Goal: Contribute content: Add original content to the website for others to see

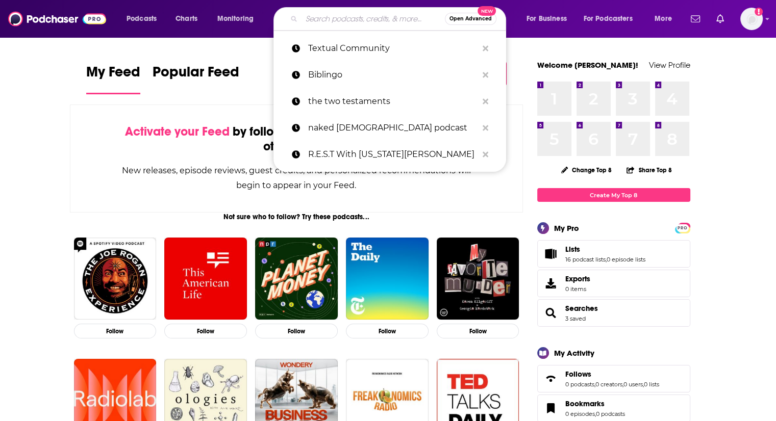
click at [320, 12] on input "Search podcasts, credits, & more..." at bounding box center [372, 19] width 143 height 16
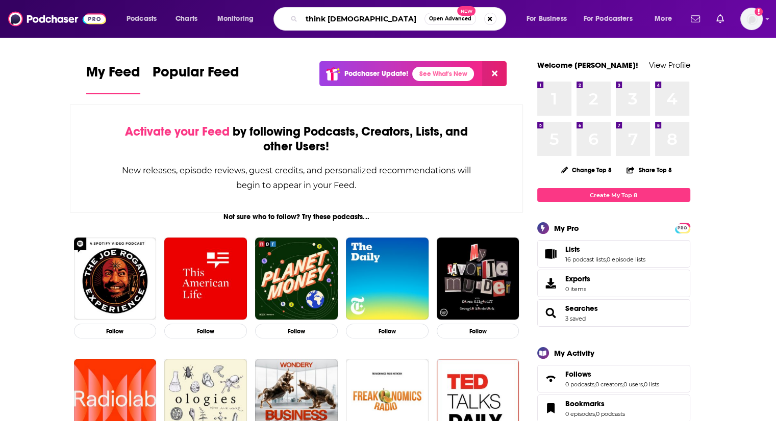
type input "think [DEMOGRAPHIC_DATA]"
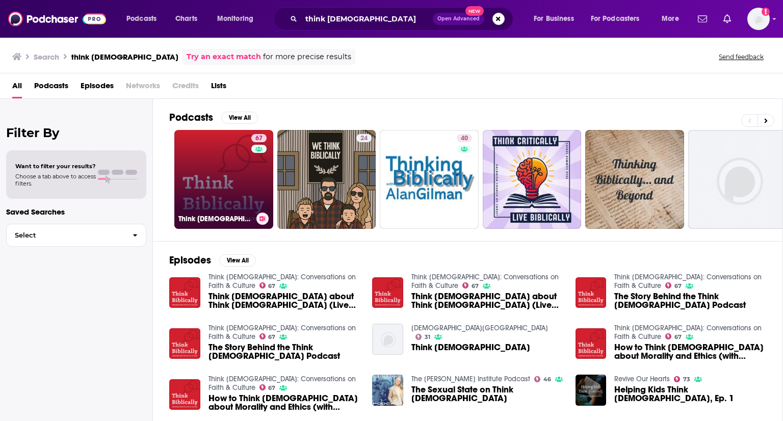
click at [243, 178] on link "67 Think Biblically: Conversations on Faith & Culture" at bounding box center [223, 179] width 99 height 99
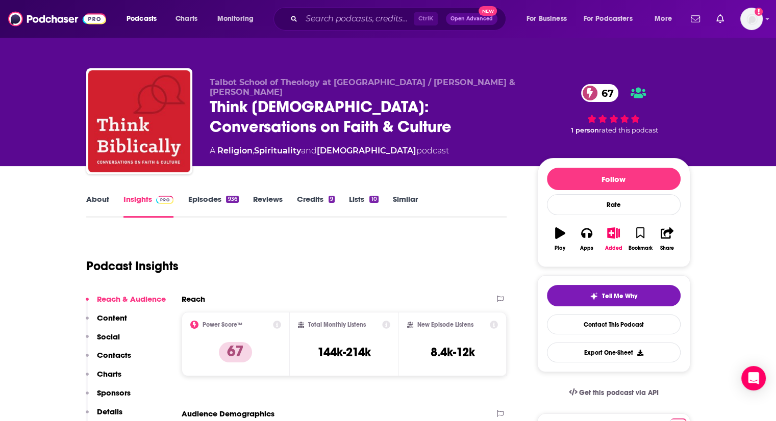
click at [100, 200] on link "About" at bounding box center [97, 205] width 23 height 23
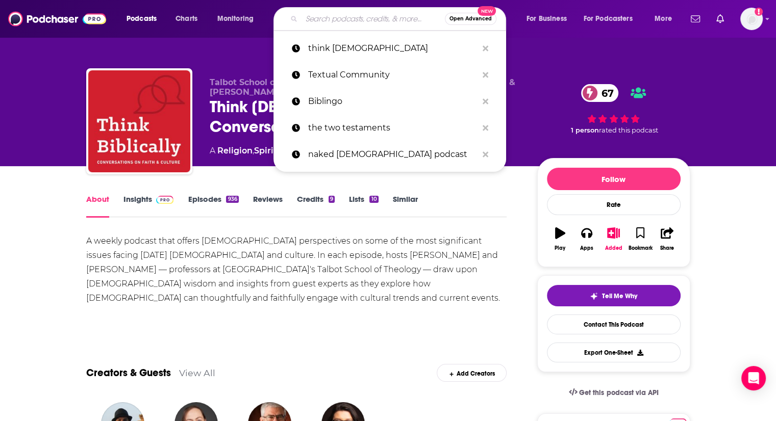
click at [348, 23] on input "Search podcasts, credits, & more..." at bounding box center [372, 19] width 143 height 16
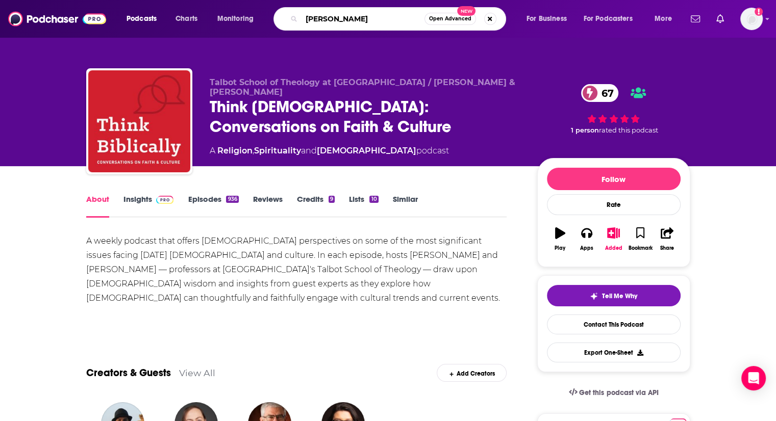
type input "[PERSON_NAME]"
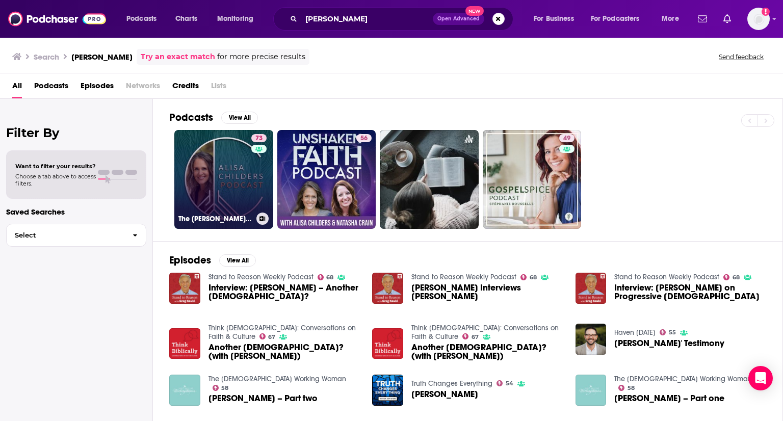
click at [230, 168] on link "73 The Alisa Childers Podcast" at bounding box center [223, 179] width 99 height 99
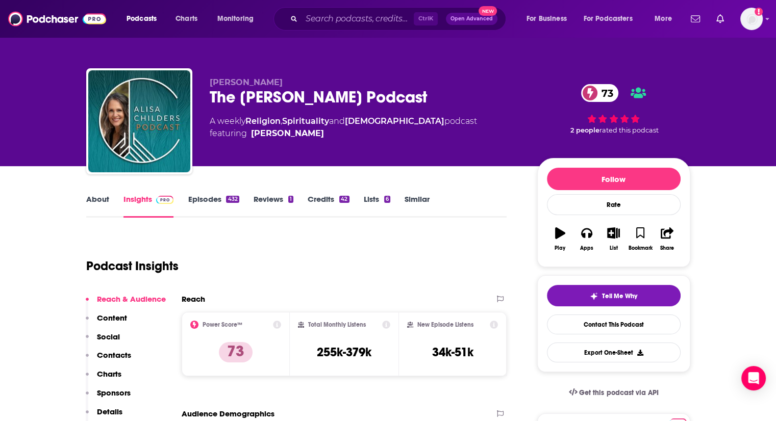
click at [101, 200] on link "About" at bounding box center [97, 205] width 23 height 23
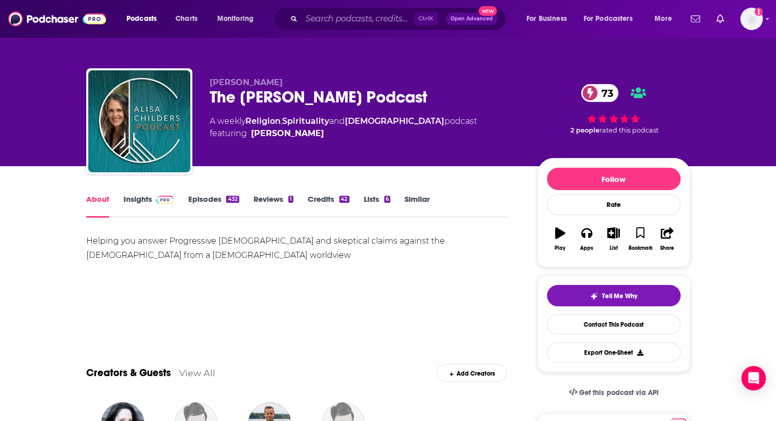
click at [225, 281] on div "Helping you answer Progressive Christianity and skeptical claims against the go…" at bounding box center [296, 269] width 421 height 71
click at [156, 201] on img at bounding box center [165, 200] width 18 height 8
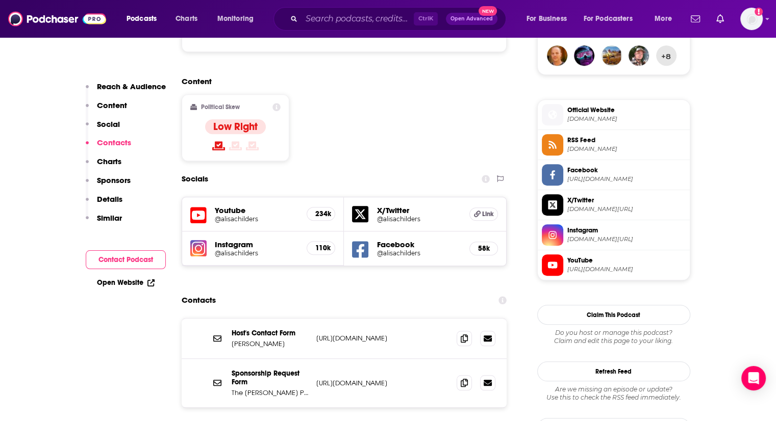
scroll to position [765, 0]
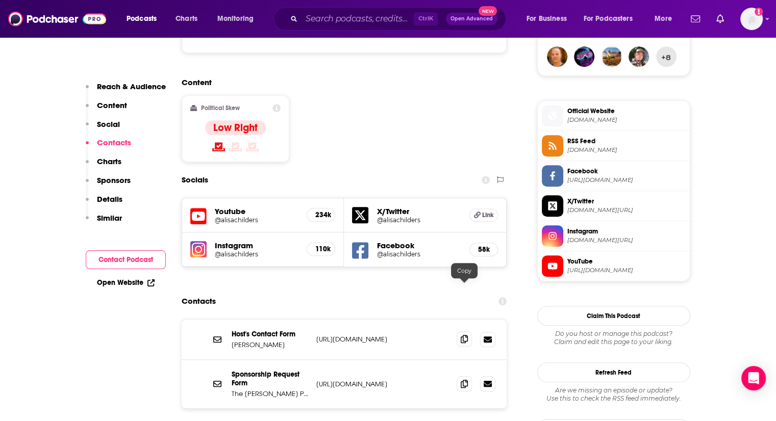
click at [465, 335] on icon at bounding box center [463, 339] width 7 height 8
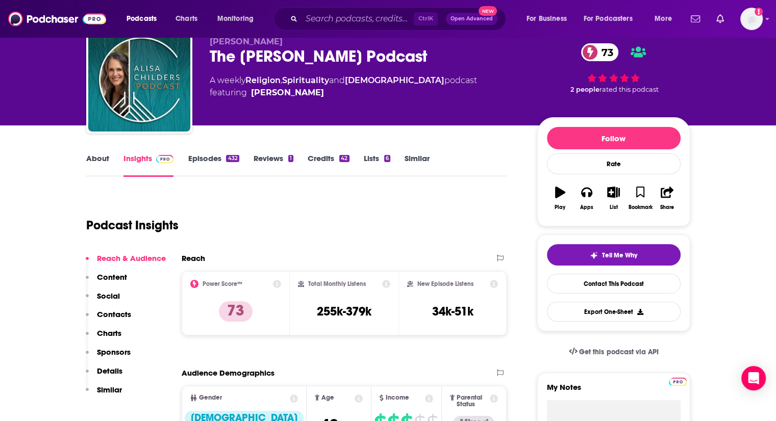
scroll to position [40, 0]
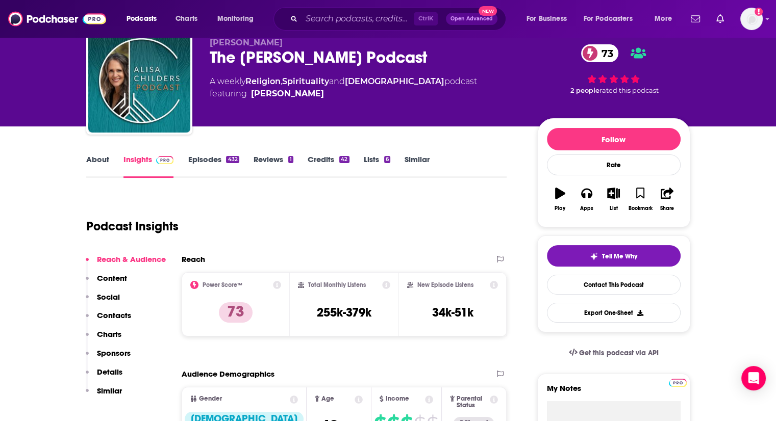
click at [211, 162] on link "Episodes 432" at bounding box center [213, 166] width 51 height 23
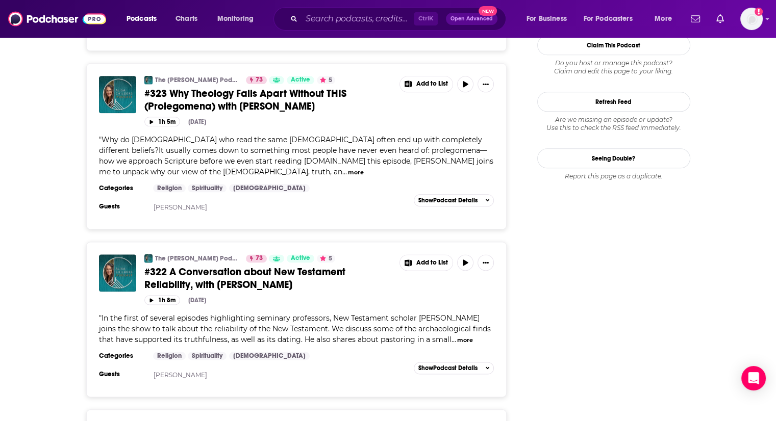
scroll to position [1224, 0]
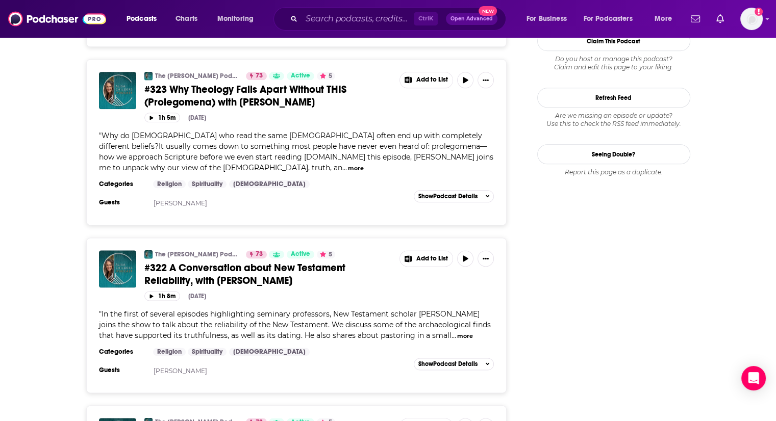
click at [210, 262] on span "#322 A Conversation about New Testament Reliability, with Dr. Mel Winstead" at bounding box center [244, 274] width 201 height 25
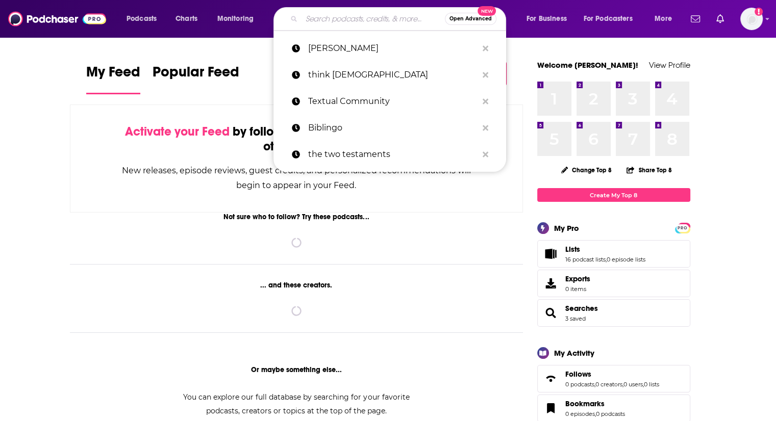
click at [349, 26] on input "Search podcasts, credits, & more..." at bounding box center [372, 19] width 143 height 16
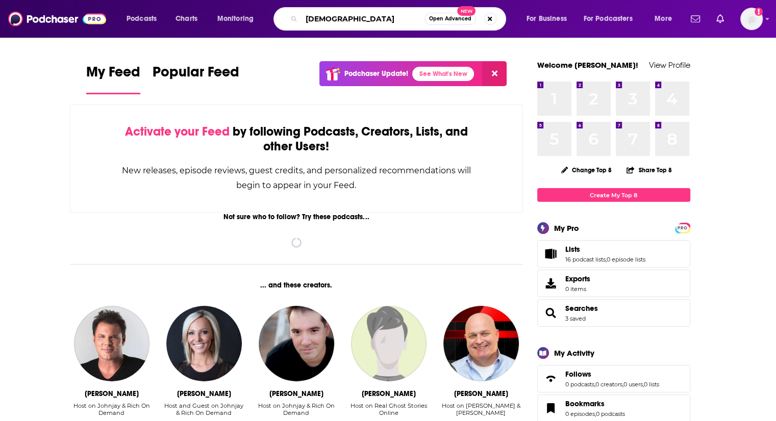
type input "[DEMOGRAPHIC_DATA]"
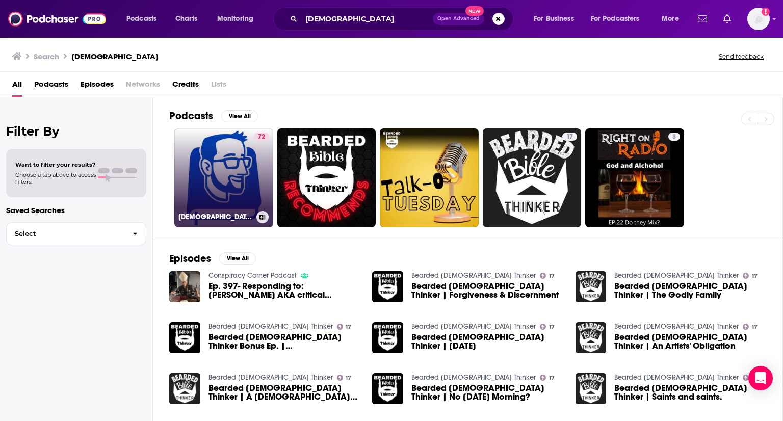
click at [225, 178] on link "72 [DEMOGRAPHIC_DATA]" at bounding box center [223, 178] width 99 height 99
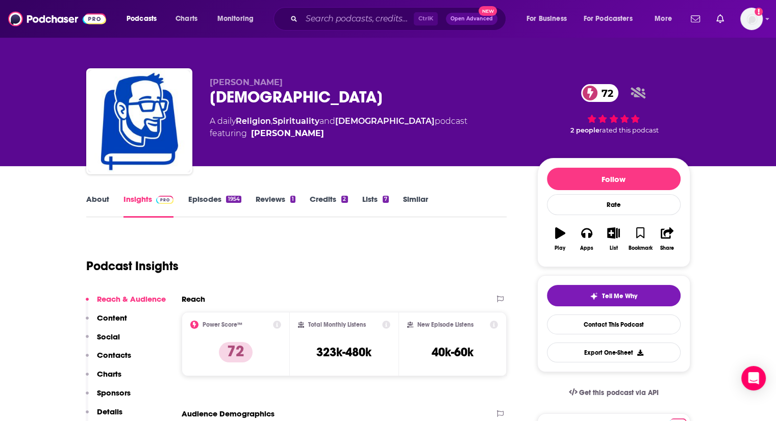
click at [100, 199] on link "About" at bounding box center [97, 205] width 23 height 23
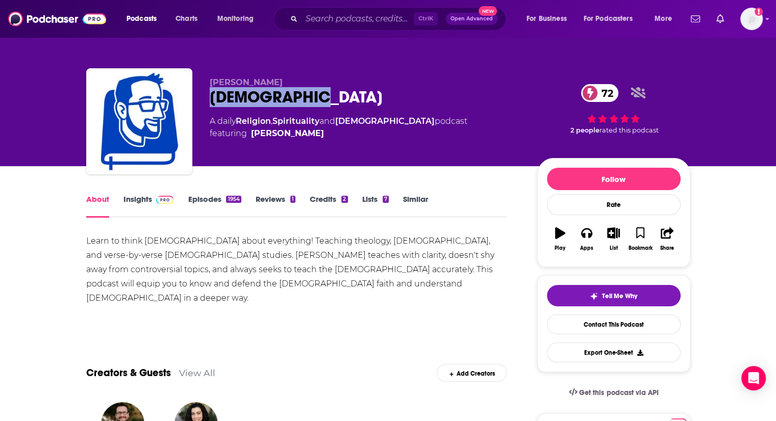
drag, startPoint x: 210, startPoint y: 98, endPoint x: 302, endPoint y: 101, distance: 92.3
click at [302, 101] on div "[DEMOGRAPHIC_DATA] 72" at bounding box center [365, 97] width 311 height 20
copy h1 "[DEMOGRAPHIC_DATA]"
click at [155, 196] on span at bounding box center [163, 199] width 22 height 10
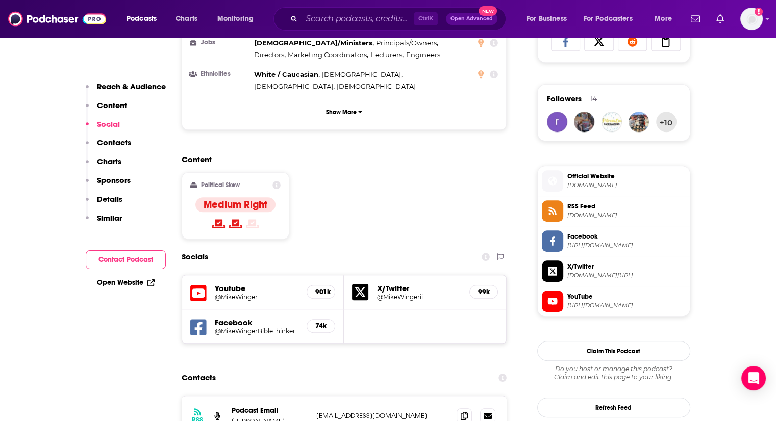
scroll to position [836, 0]
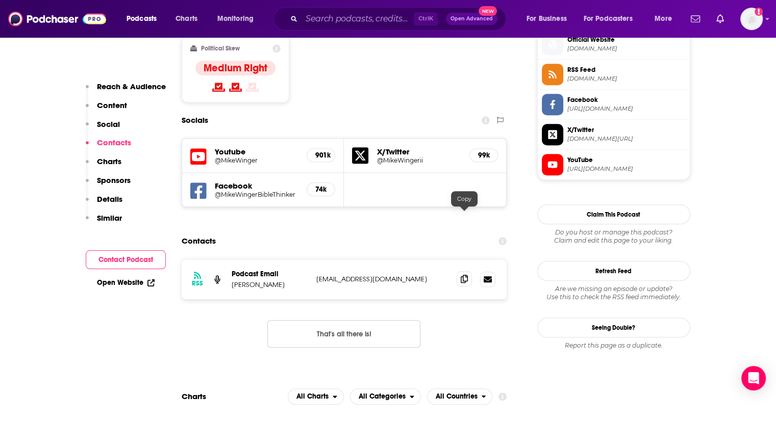
click at [464, 275] on icon at bounding box center [463, 279] width 7 height 8
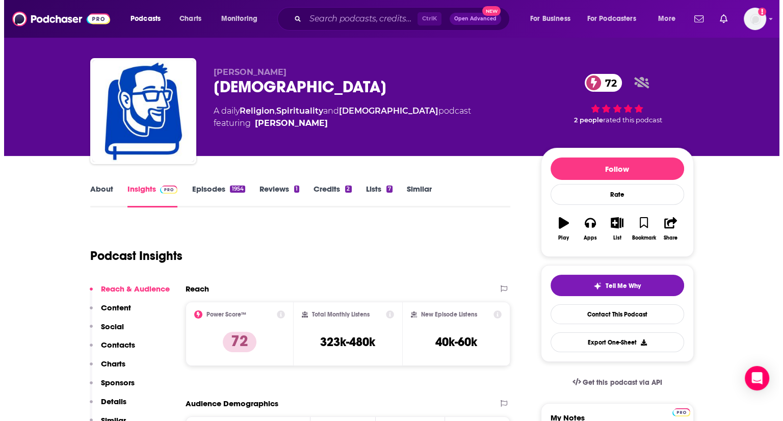
scroll to position [0, 0]
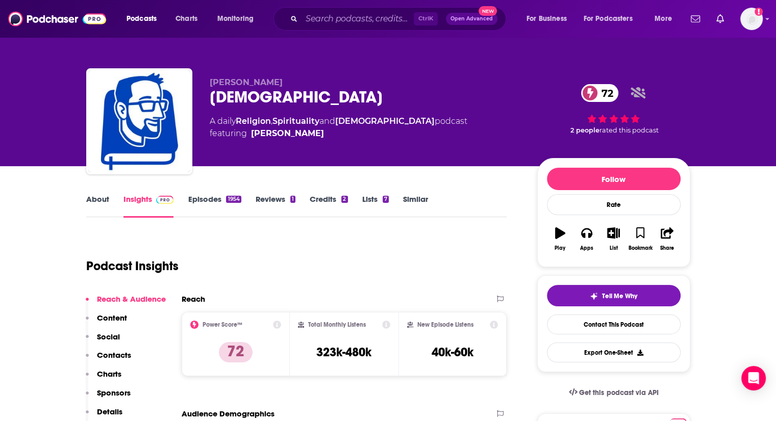
click at [93, 200] on link "About" at bounding box center [97, 205] width 23 height 23
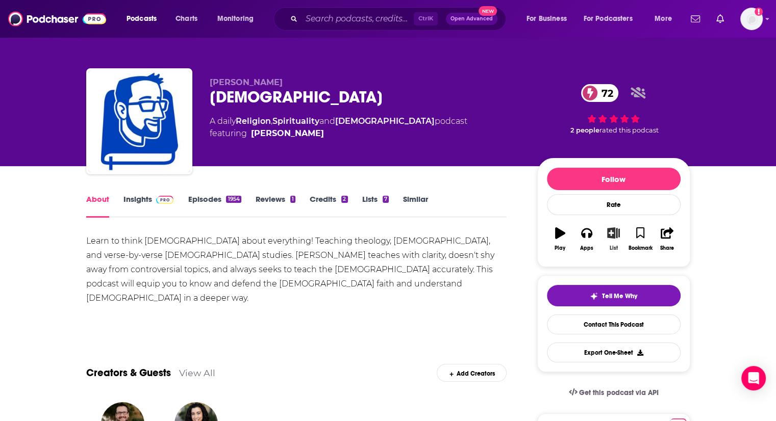
click at [609, 236] on icon "button" at bounding box center [613, 232] width 13 height 11
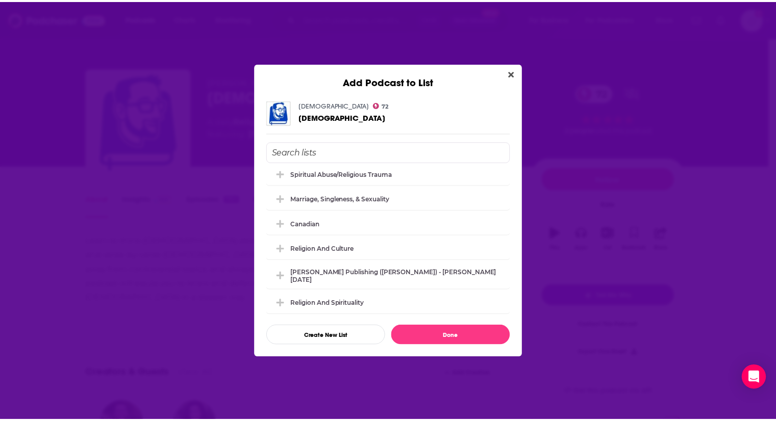
scroll to position [277, 0]
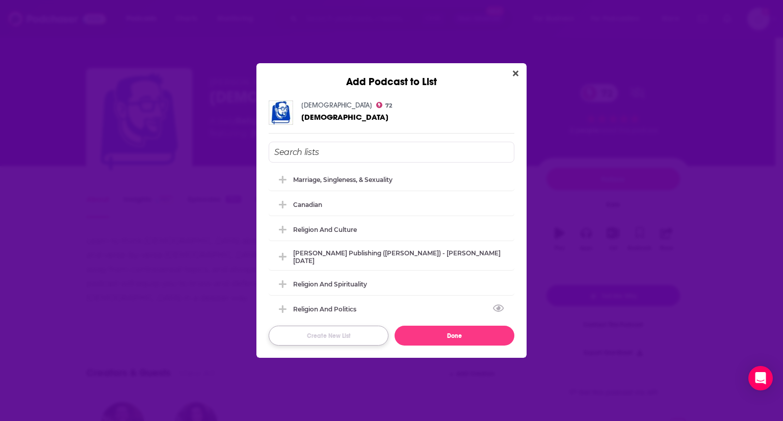
click at [338, 335] on button "Create New List" at bounding box center [329, 336] width 120 height 20
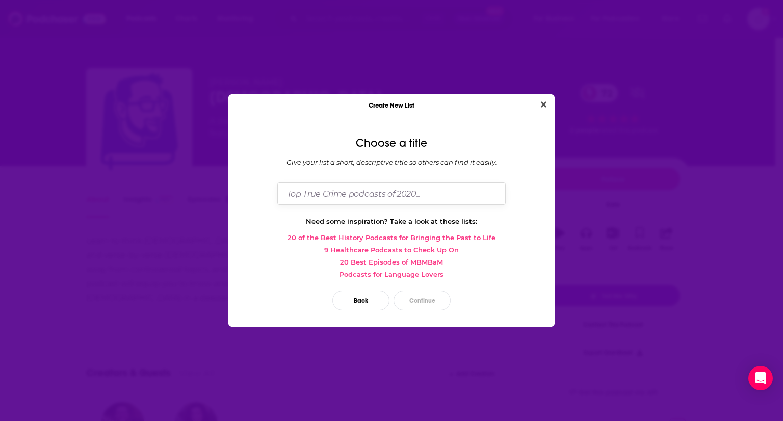
click at [361, 192] on input "Dialog" at bounding box center [391, 194] width 228 height 22
type input "[DEMOGRAPHIC_DATA]"
click at [418, 299] on button "Continue" at bounding box center [422, 301] width 57 height 20
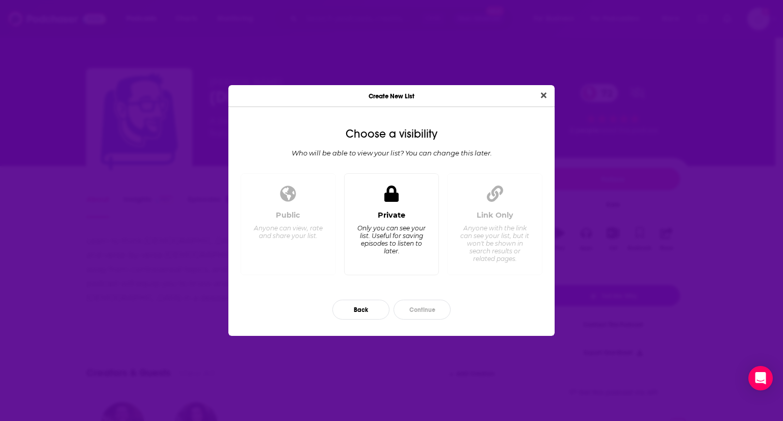
click at [400, 222] on div "Private Only you can see your list. Useful for saving episodes to listen to lat…" at bounding box center [392, 239] width 78 height 57
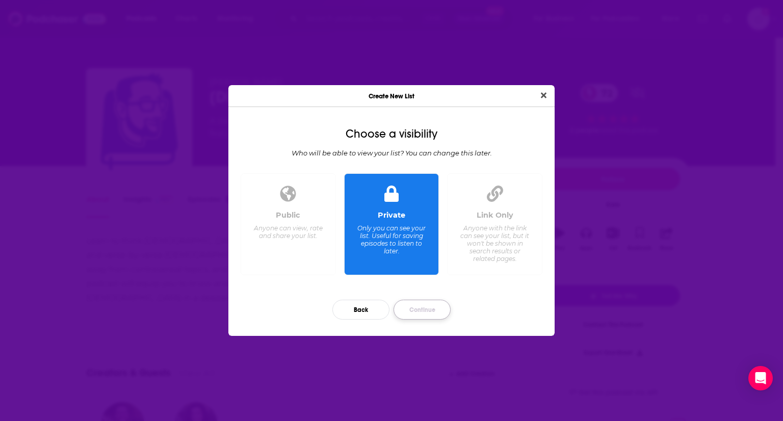
click at [419, 312] on button "Continue" at bounding box center [422, 310] width 57 height 20
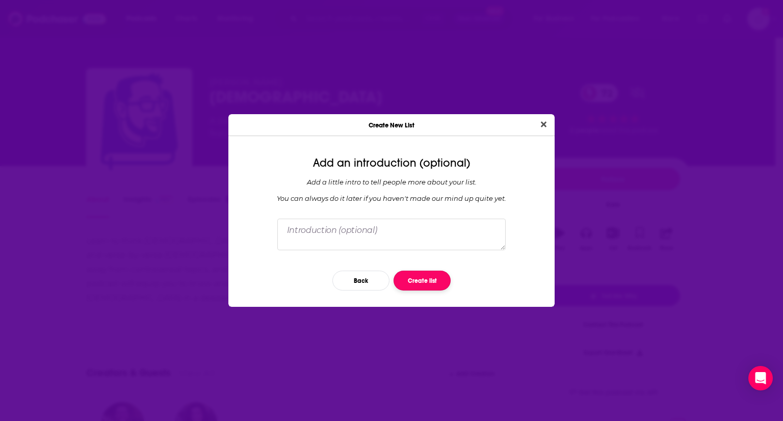
click at [419, 281] on button "Create list" at bounding box center [422, 281] width 57 height 20
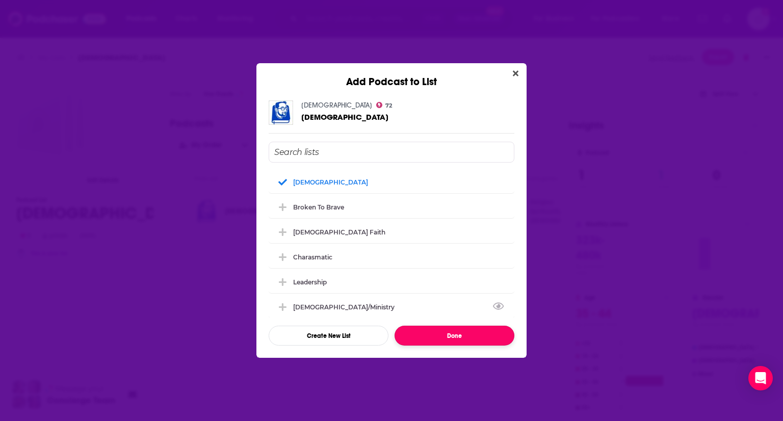
click at [418, 331] on button "Done" at bounding box center [455, 336] width 120 height 20
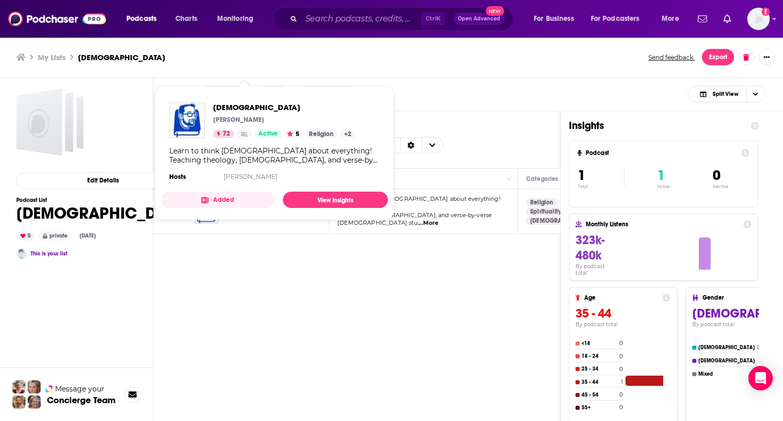
click at [251, 209] on span "[DEMOGRAPHIC_DATA] [PERSON_NAME] 72 Active 5 Religion + 2 Learn to think biblic…" at bounding box center [274, 153] width 227 height 118
click at [297, 200] on link "View Insights" at bounding box center [335, 200] width 105 height 16
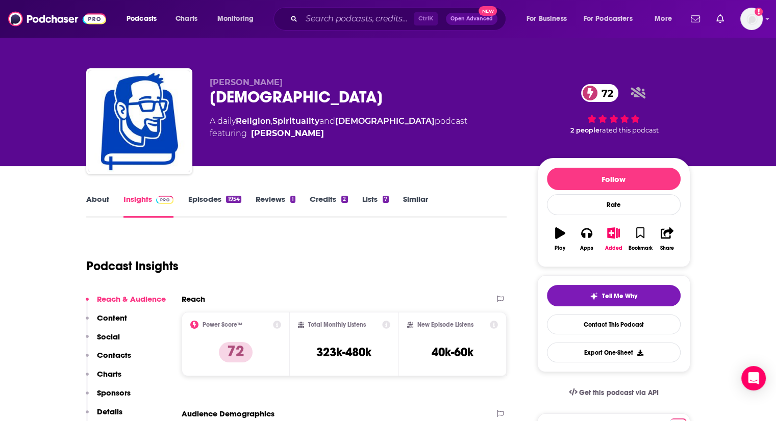
click at [208, 206] on link "Episodes 1954" at bounding box center [214, 205] width 53 height 23
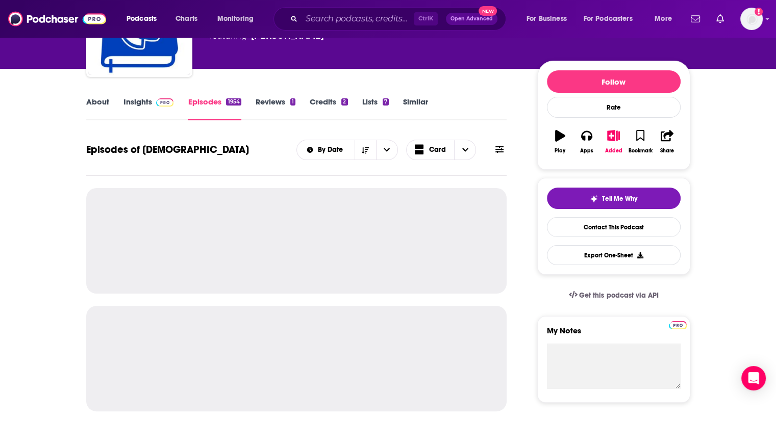
scroll to position [98, 0]
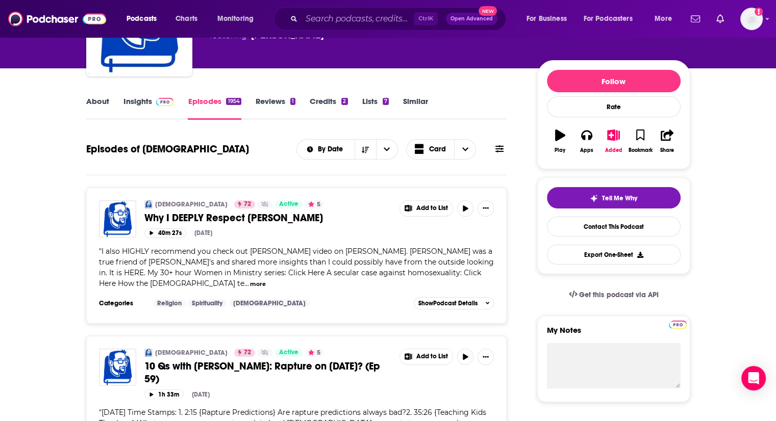
click at [167, 219] on span "Why I DEEPLY Respect [PERSON_NAME]" at bounding box center [233, 218] width 178 height 13
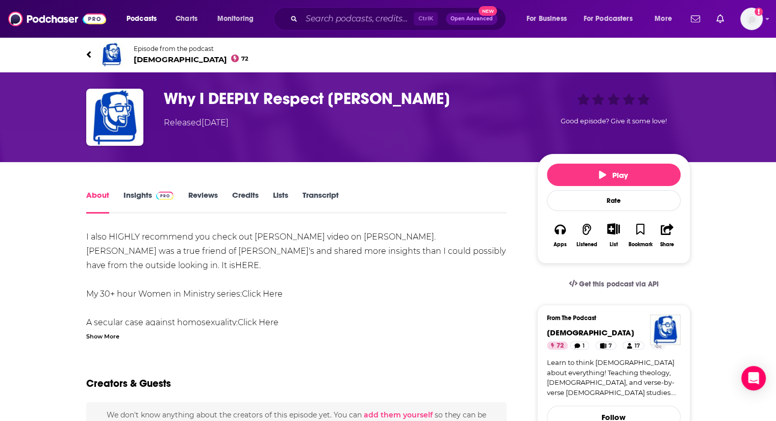
click at [105, 339] on div "Show More" at bounding box center [102, 336] width 33 height 10
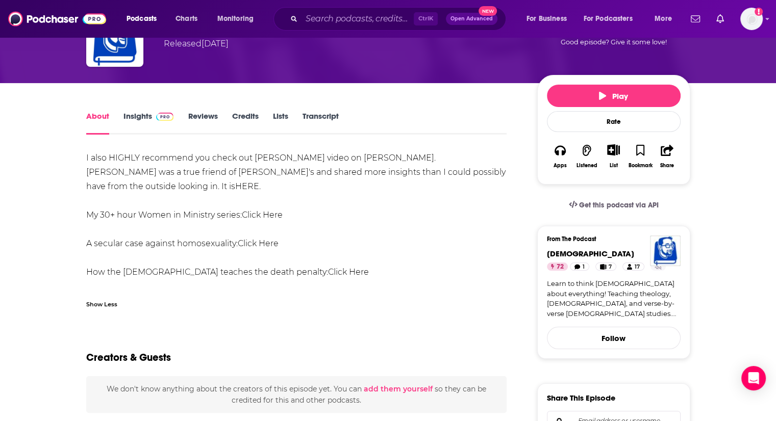
scroll to position [80, 0]
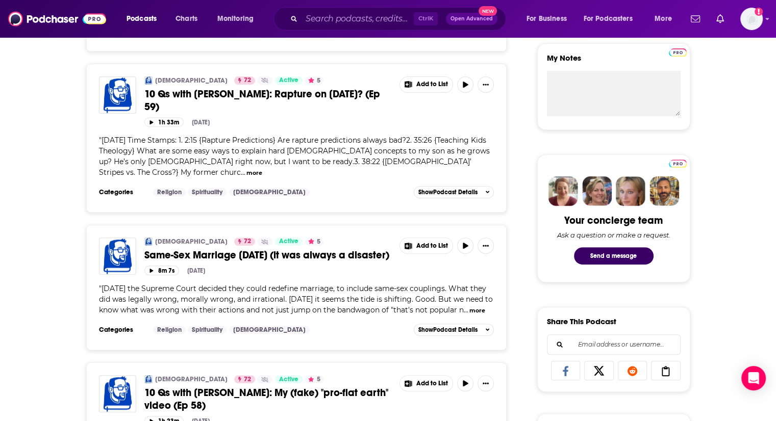
scroll to position [371, 0]
click at [161, 248] on span "Same-Sex Marriage [DATE] (it was always a disaster)" at bounding box center [266, 254] width 245 height 13
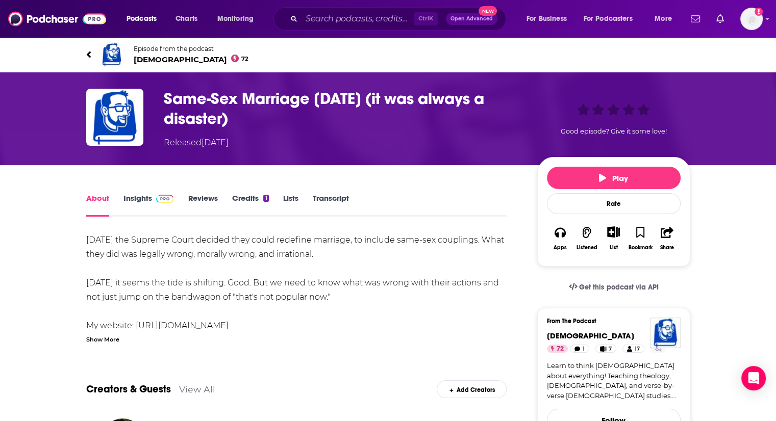
click at [107, 341] on div "Show More" at bounding box center [102, 339] width 33 height 10
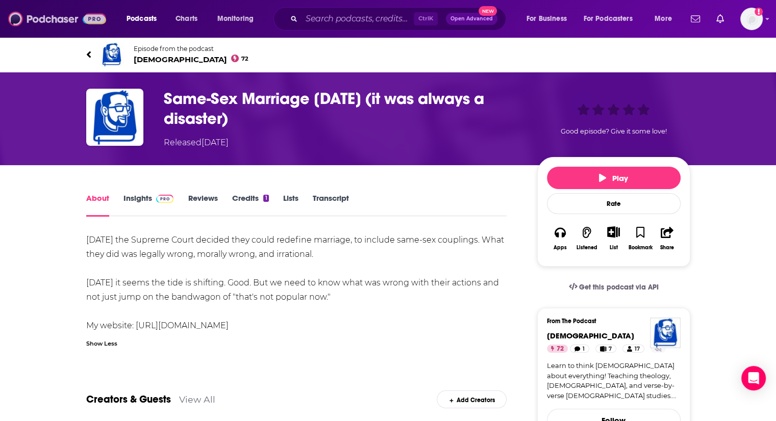
click at [75, 16] on img at bounding box center [57, 18] width 98 height 19
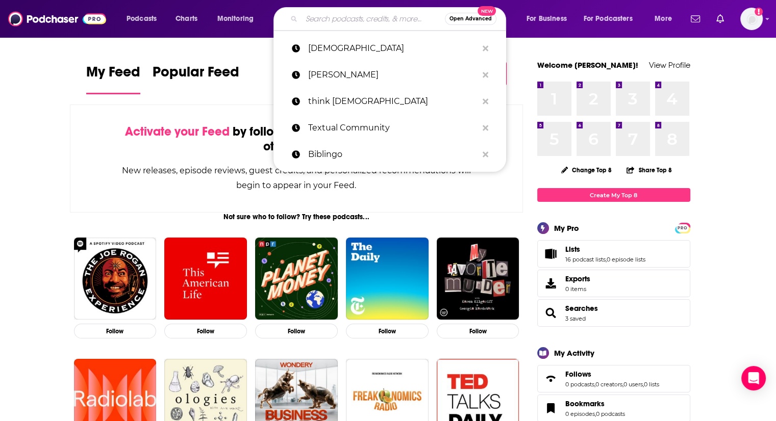
click at [356, 21] on input "Search podcasts, credits, & more..." at bounding box center [372, 19] width 143 height 16
paste input "[PERSON_NAME]: A New Beginning"
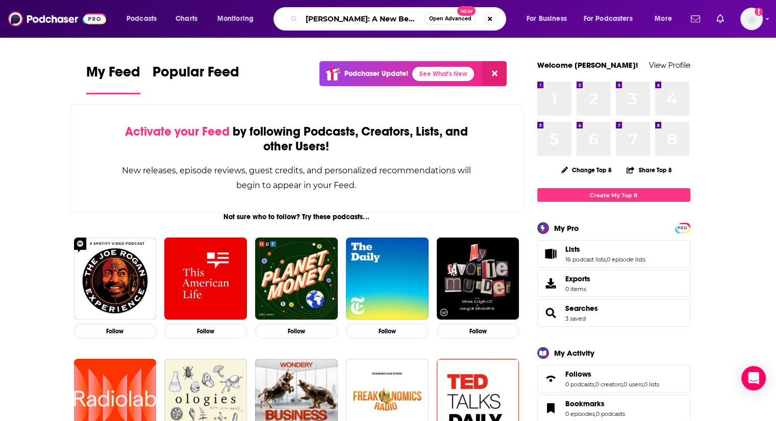
type input "[PERSON_NAME]: A New Beginning"
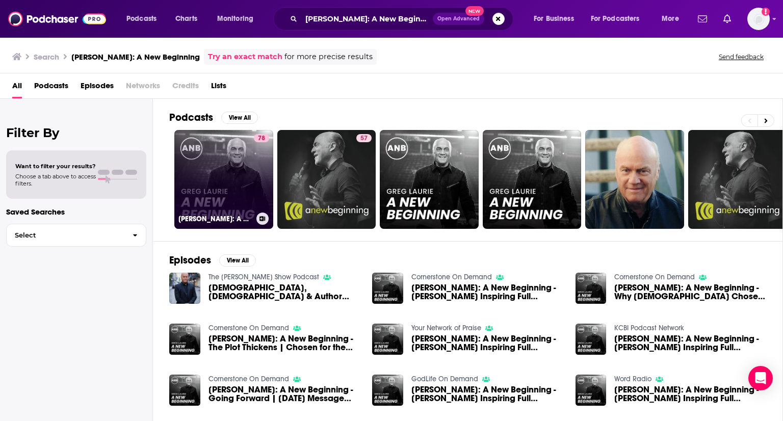
click at [220, 160] on link "78 [PERSON_NAME]: A New Beginning" at bounding box center [223, 179] width 99 height 99
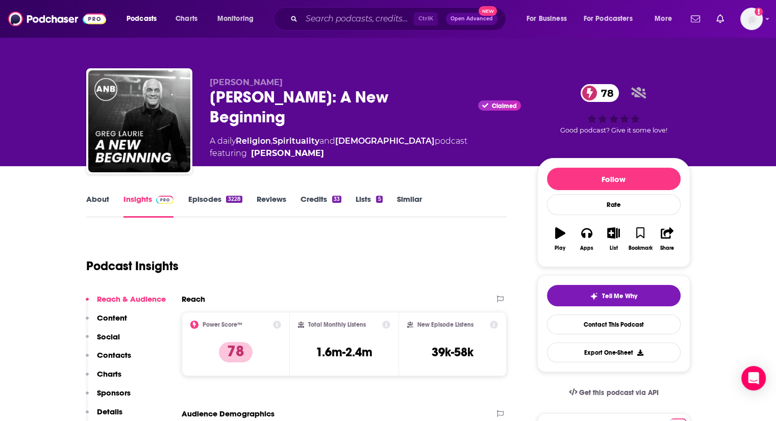
click at [283, 243] on div "Podcast Insights" at bounding box center [292, 260] width 413 height 52
click at [99, 200] on link "About" at bounding box center [97, 205] width 23 height 23
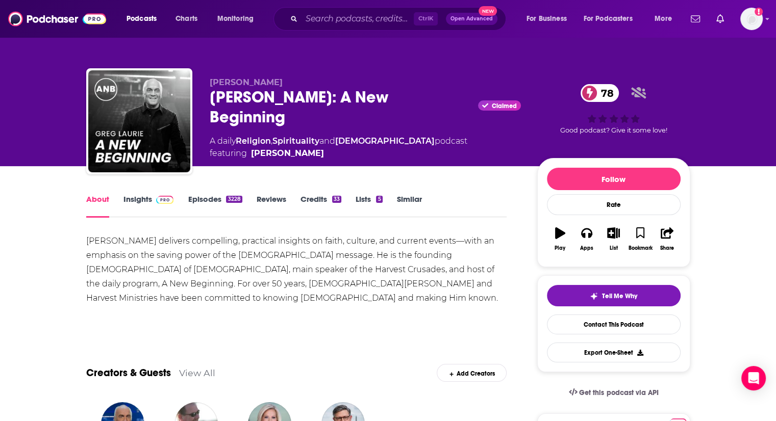
click at [212, 98] on div "[PERSON_NAME]: A New Beginning Claimed 78" at bounding box center [365, 107] width 311 height 40
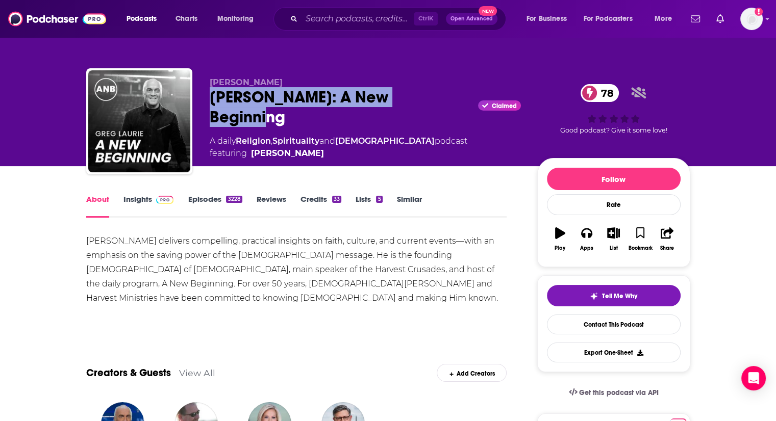
drag, startPoint x: 212, startPoint y: 98, endPoint x: 433, endPoint y: 106, distance: 221.4
click at [433, 106] on div "[PERSON_NAME]: A New Beginning Claimed 78" at bounding box center [365, 107] width 311 height 40
copy h1 "[PERSON_NAME]: A New Beginning"
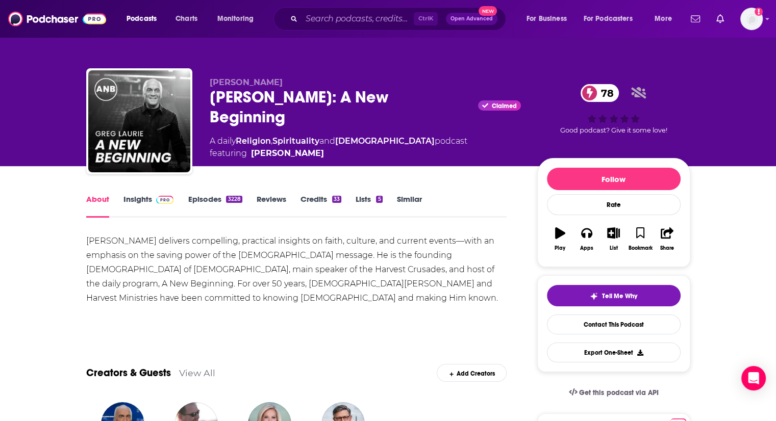
click at [138, 200] on link "Insights" at bounding box center [148, 205] width 50 height 23
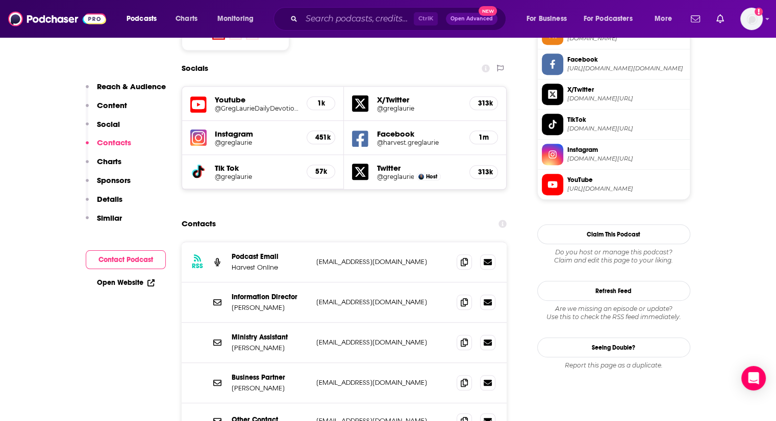
scroll to position [869, 0]
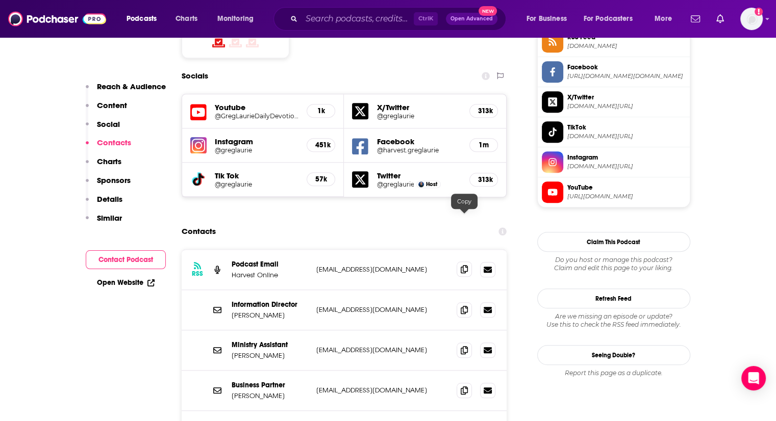
click at [463, 265] on icon at bounding box center [463, 269] width 7 height 8
click at [365, 17] on input "Search podcasts, credits, & more..." at bounding box center [357, 19] width 112 height 16
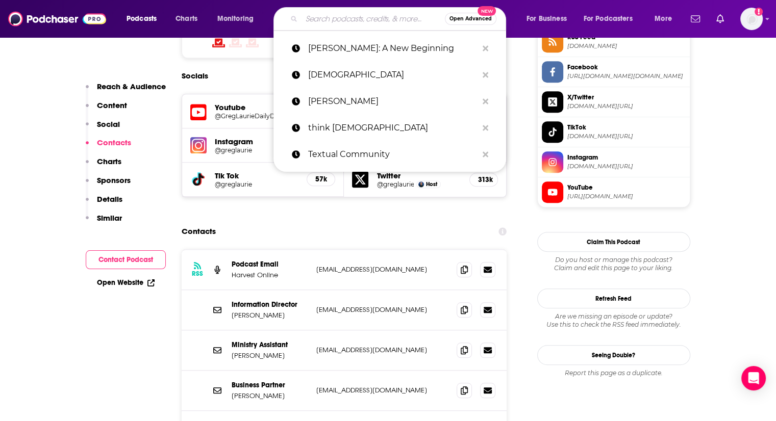
paste input "Theology [DEMOGRAPHIC_DATA]"
type input "Theology [DEMOGRAPHIC_DATA]"
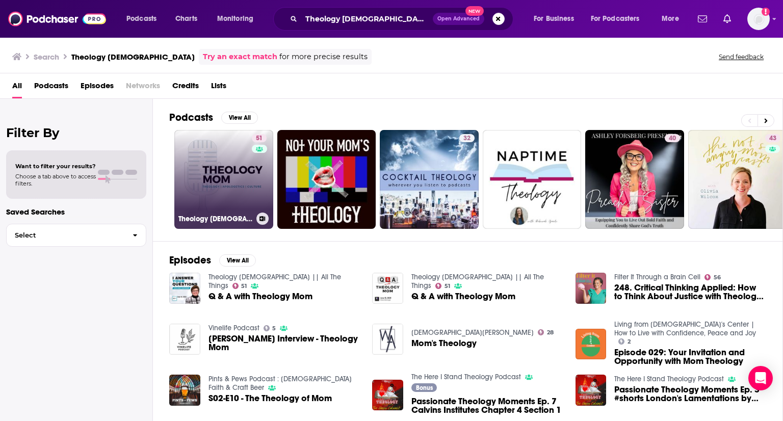
click at [236, 185] on link "51 Theology [DEMOGRAPHIC_DATA] || All The Things" at bounding box center [223, 179] width 99 height 99
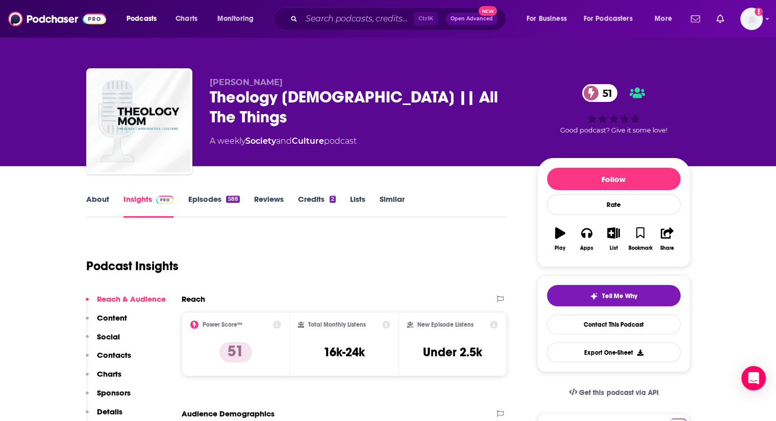
click at [103, 207] on link "About" at bounding box center [97, 205] width 23 height 23
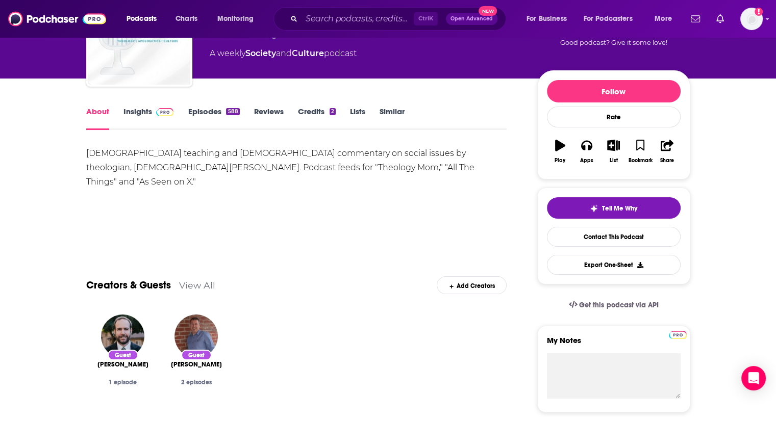
scroll to position [90, 0]
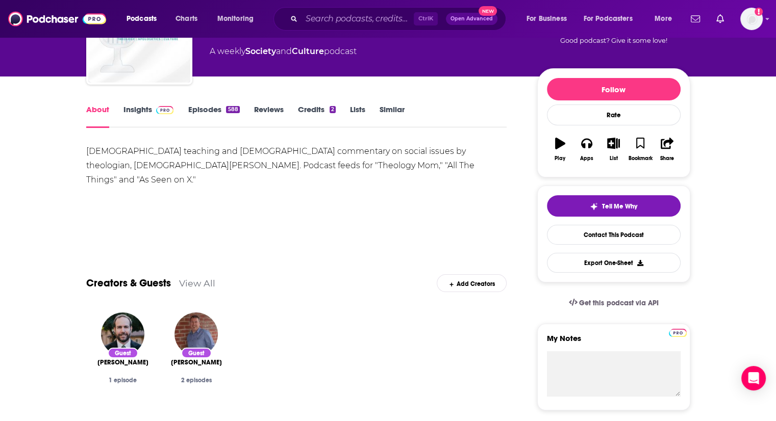
click at [152, 107] on span at bounding box center [163, 110] width 22 height 10
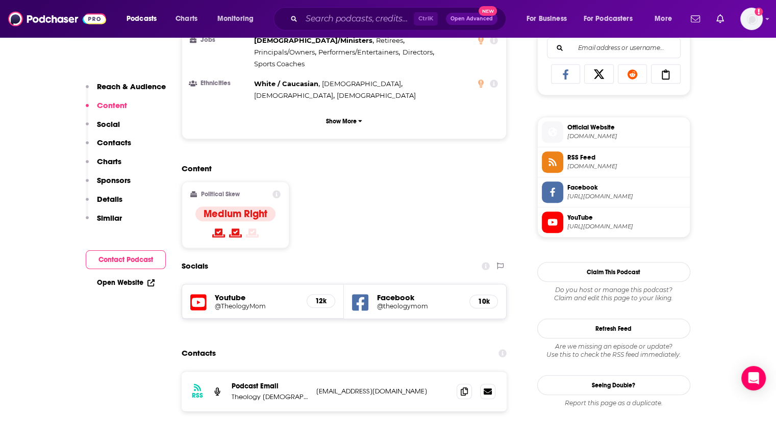
scroll to position [669, 0]
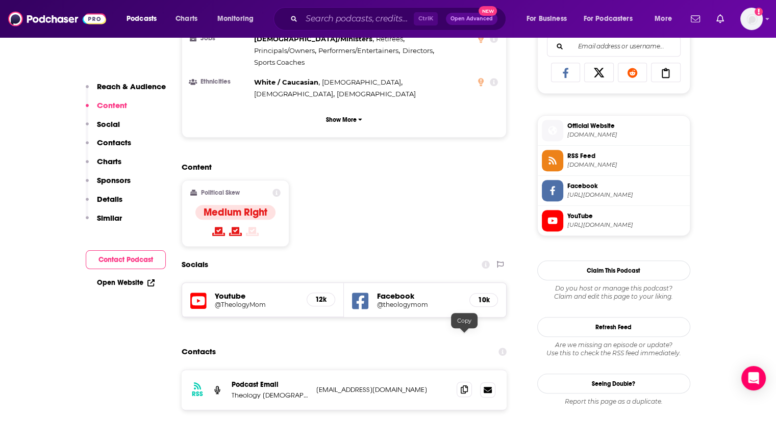
click at [461, 386] on icon at bounding box center [463, 390] width 7 height 8
